Goal: Information Seeking & Learning: Find specific fact

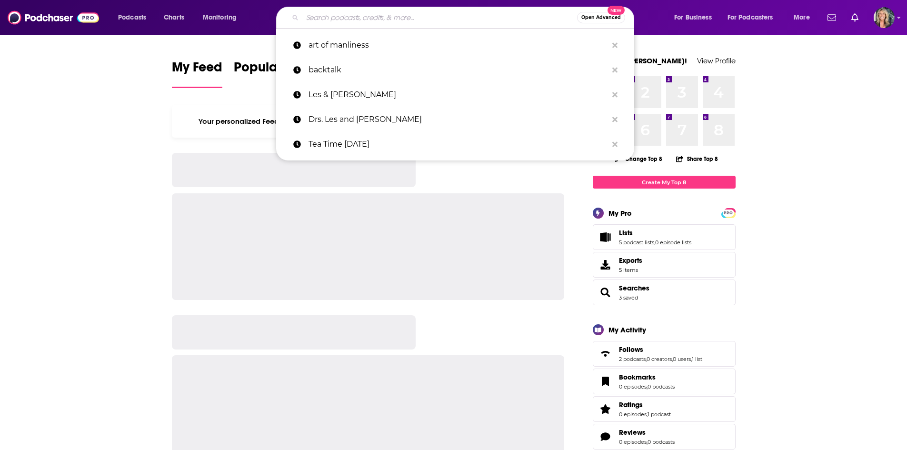
click at [406, 18] on input "Search podcasts, credits, & more..." at bounding box center [439, 17] width 275 height 15
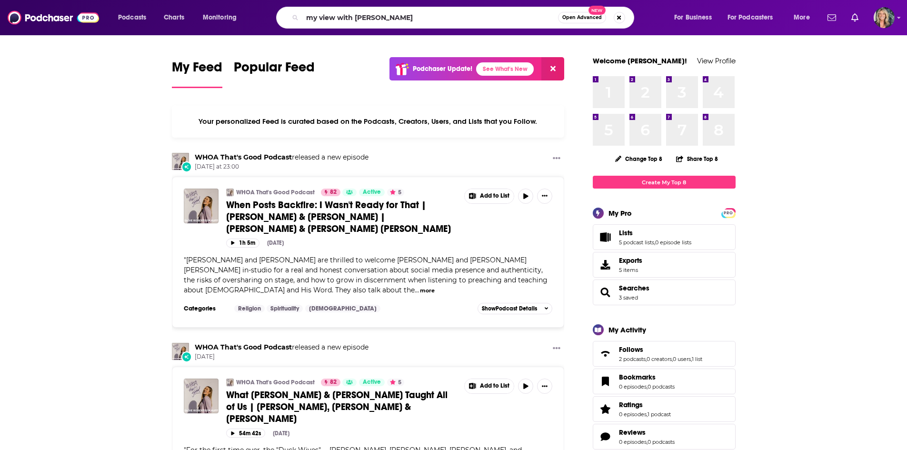
type input "my view with [PERSON_NAME]"
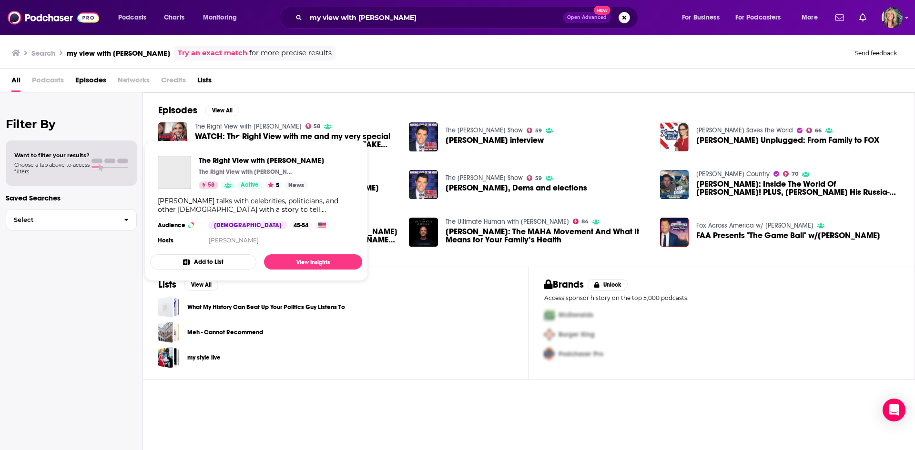
click at [242, 124] on link "The Right View with [PERSON_NAME]" at bounding box center [248, 126] width 107 height 8
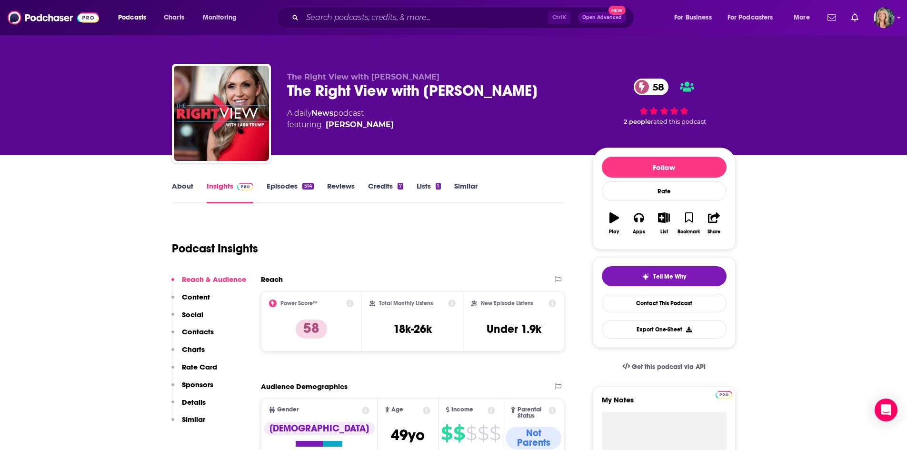
click at [276, 188] on link "Episodes 514" at bounding box center [290, 192] width 47 height 22
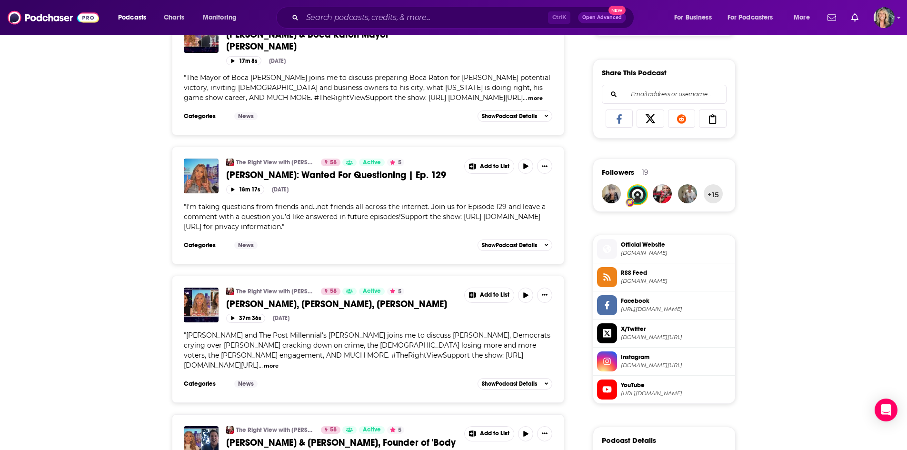
scroll to position [619, 0]
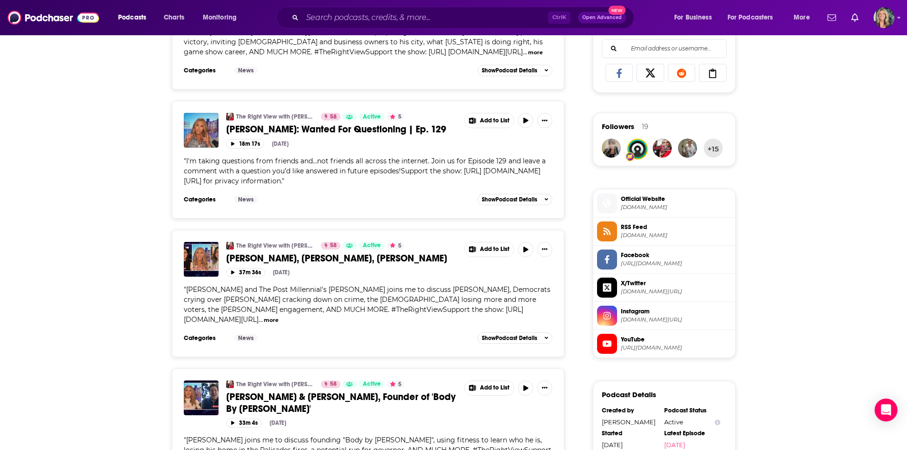
click at [666, 318] on span "[DOMAIN_NAME][URL]" at bounding box center [676, 319] width 111 height 7
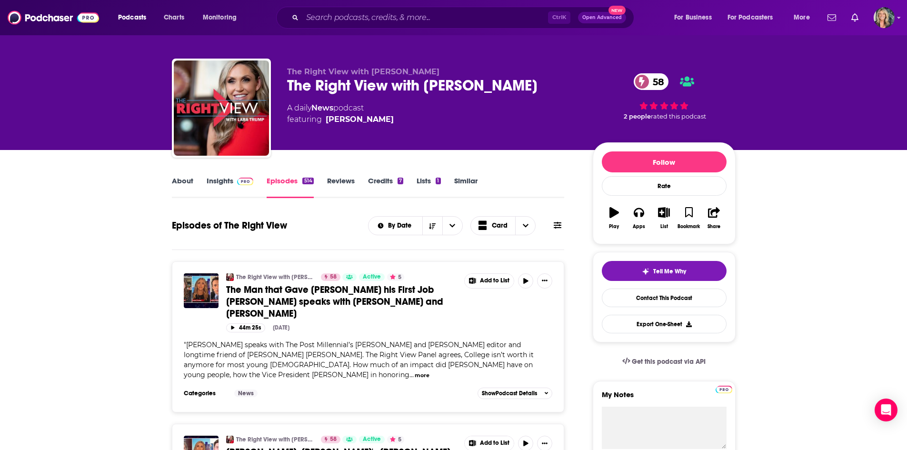
scroll to position [0, 0]
